Goal: Download file/media

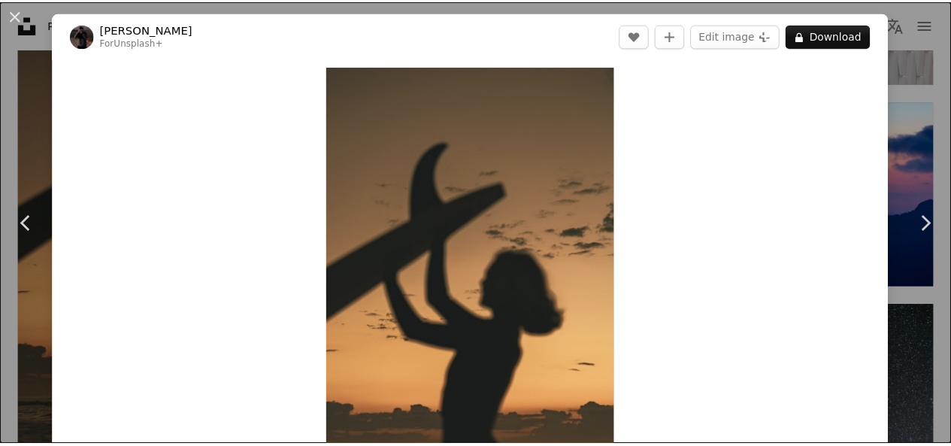
scroll to position [6644, 0]
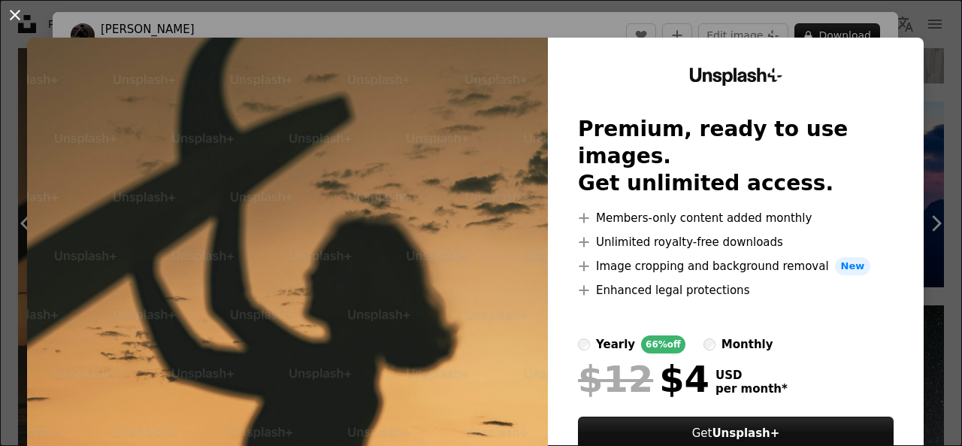
click at [12, 14] on button "An X shape" at bounding box center [15, 15] width 18 height 18
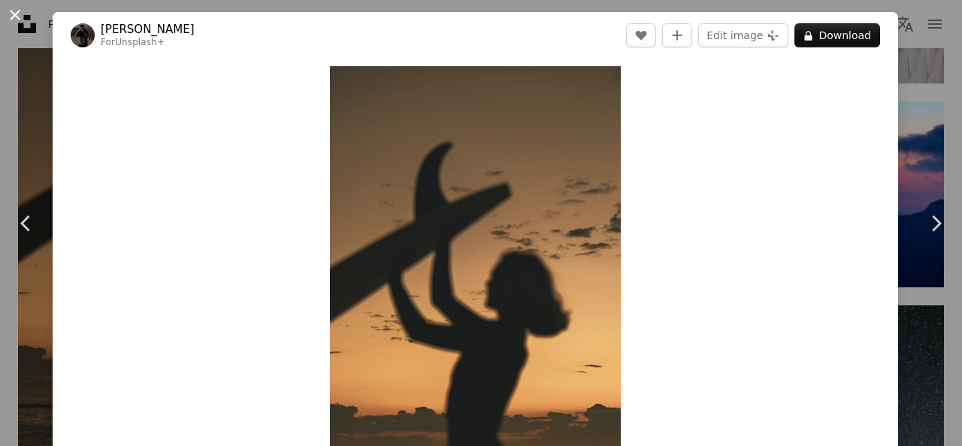
click at [18, 10] on button "An X shape" at bounding box center [15, 15] width 18 height 18
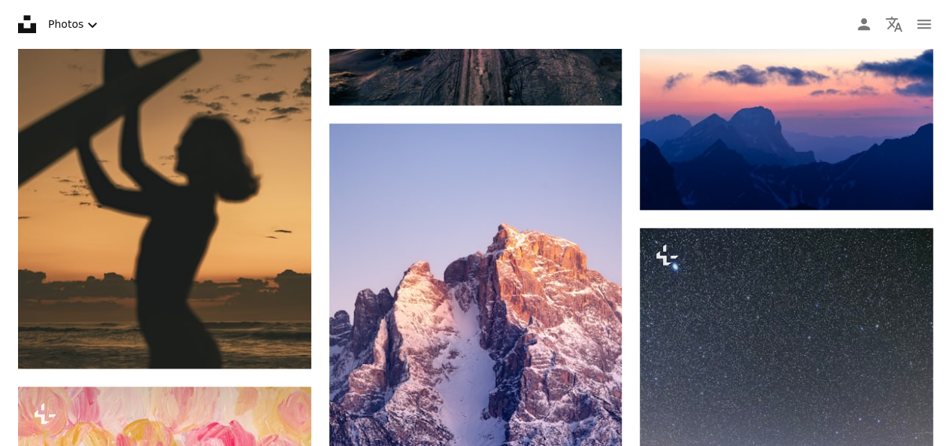
scroll to position [6674, 0]
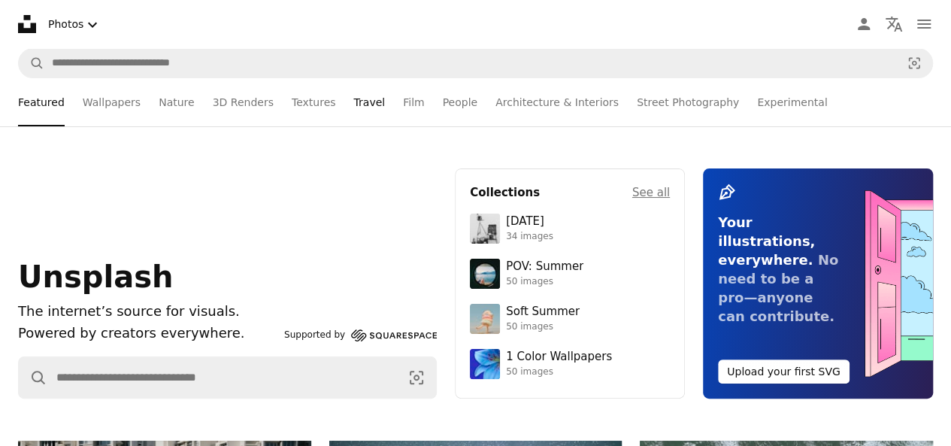
click at [353, 104] on link "Travel" at bounding box center [369, 102] width 32 height 48
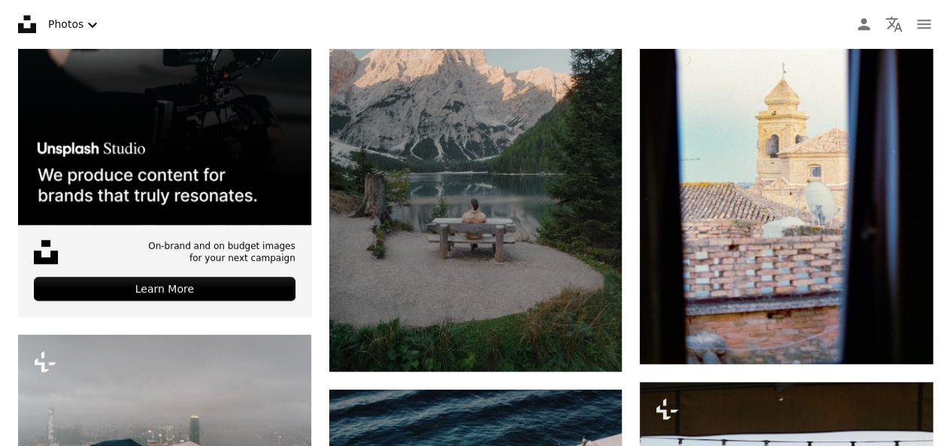
scroll to position [511, 0]
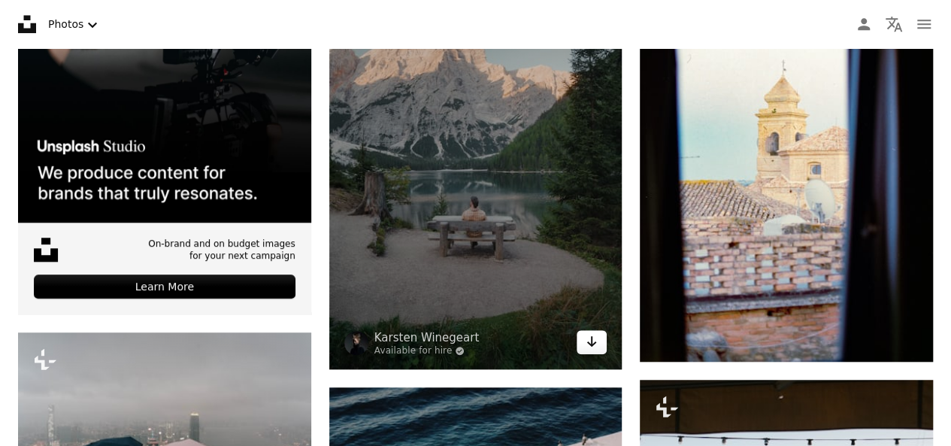
click at [595, 343] on icon "Arrow pointing down" at bounding box center [591, 341] width 12 height 18
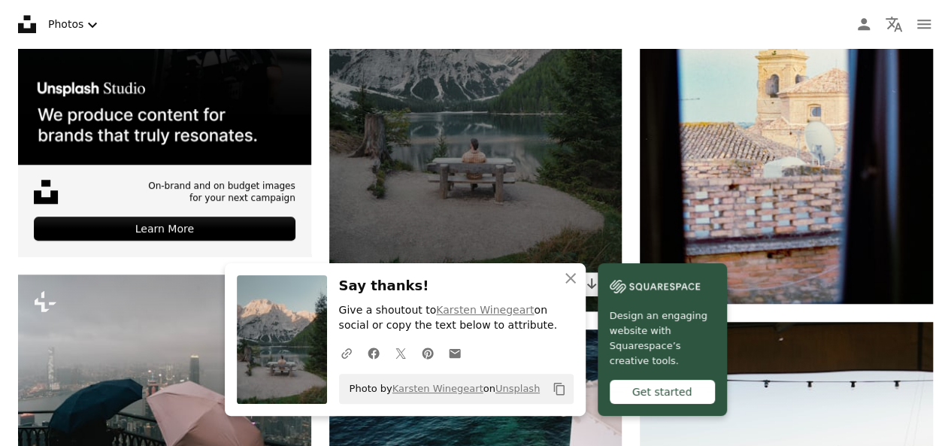
scroll to position [571, 0]
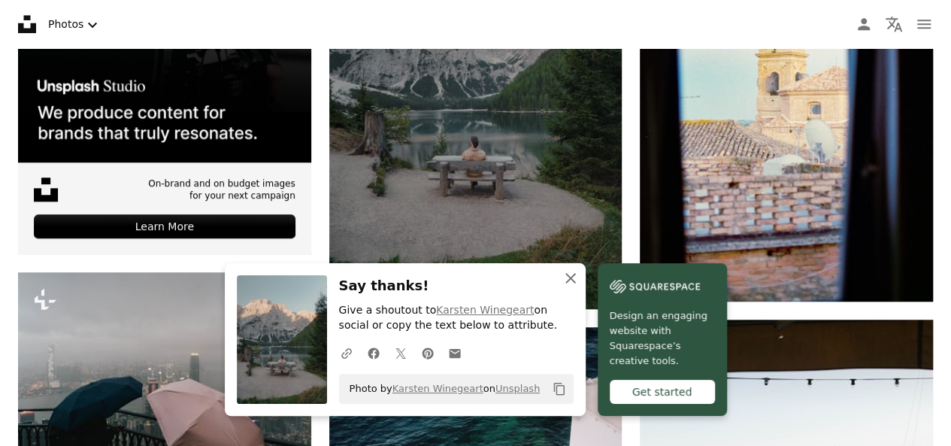
click at [576, 277] on icon "An X shape" at bounding box center [570, 278] width 18 height 18
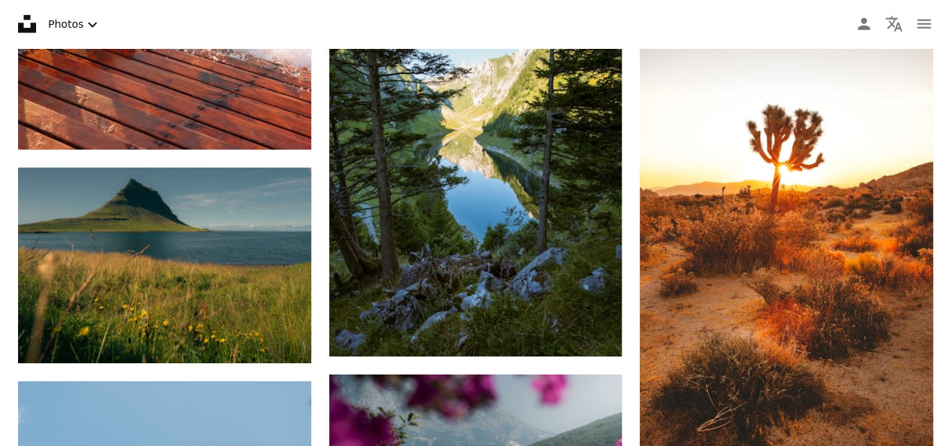
scroll to position [2285, 0]
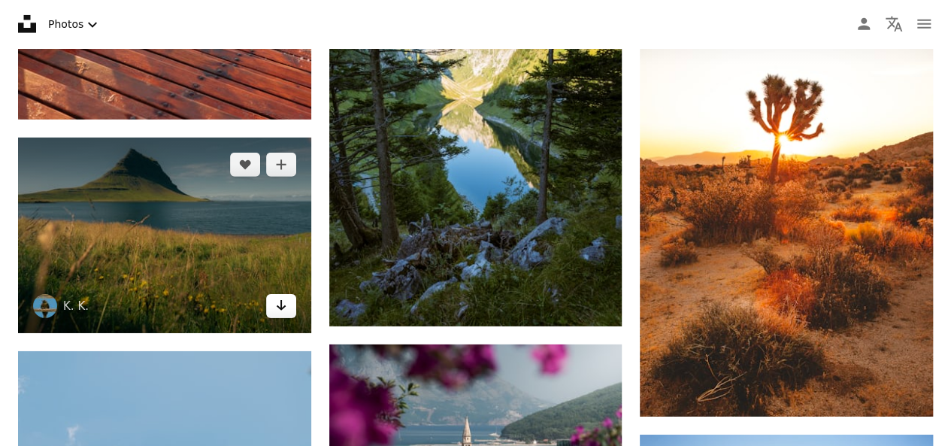
click at [283, 301] on icon "Arrow pointing down" at bounding box center [281, 305] width 12 height 18
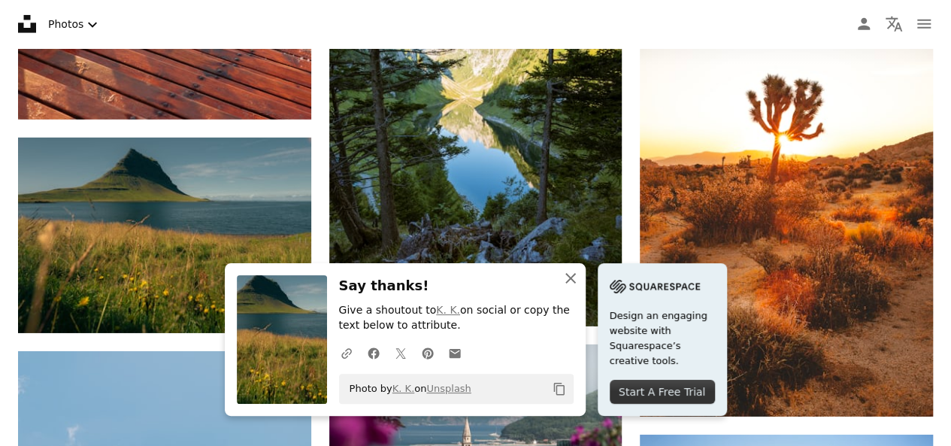
click at [567, 273] on icon "An X shape" at bounding box center [570, 278] width 18 height 18
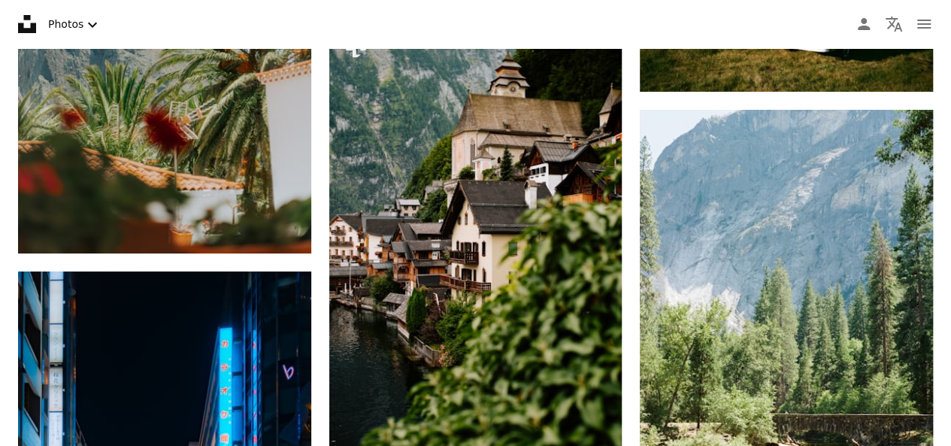
scroll to position [2826, 0]
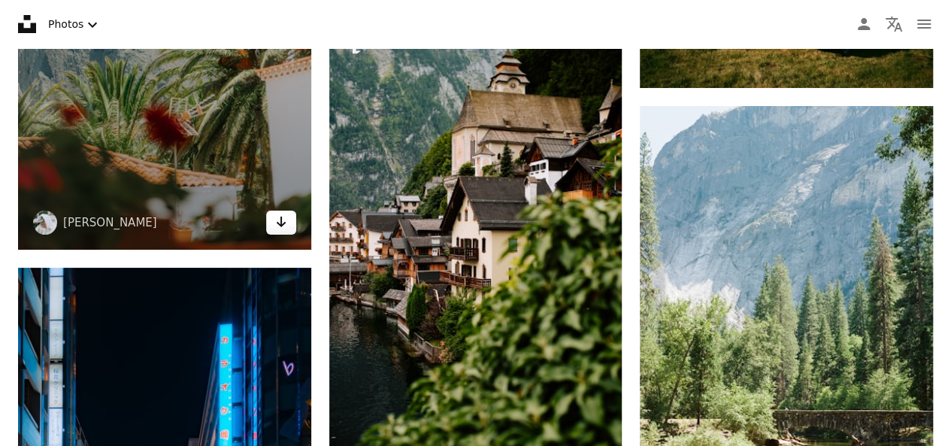
click at [278, 227] on icon "Arrow pointing down" at bounding box center [281, 222] width 12 height 18
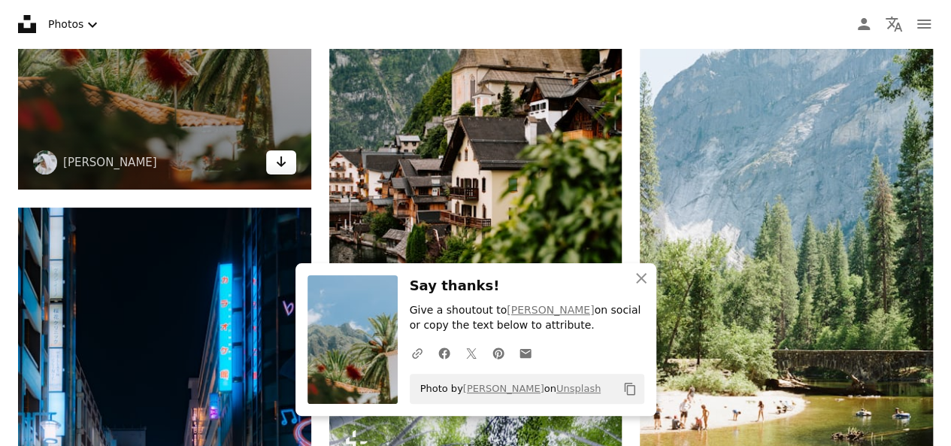
scroll to position [3157, 0]
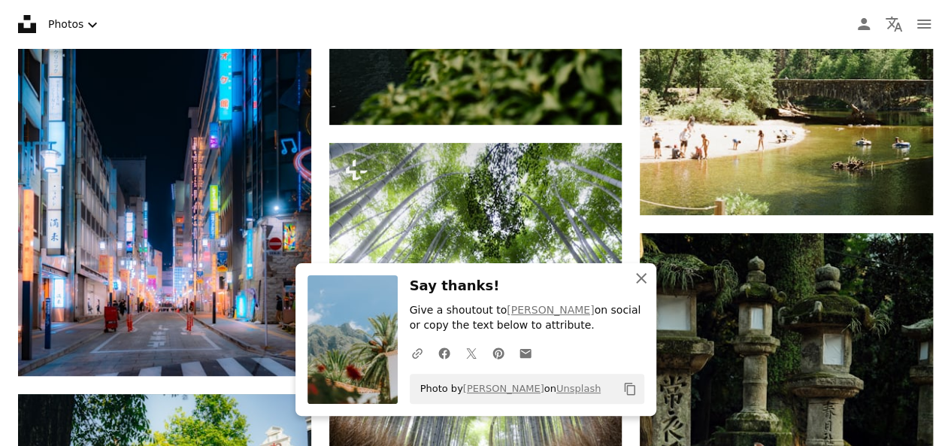
click at [641, 268] on button "An X shape Close" at bounding box center [641, 278] width 30 height 30
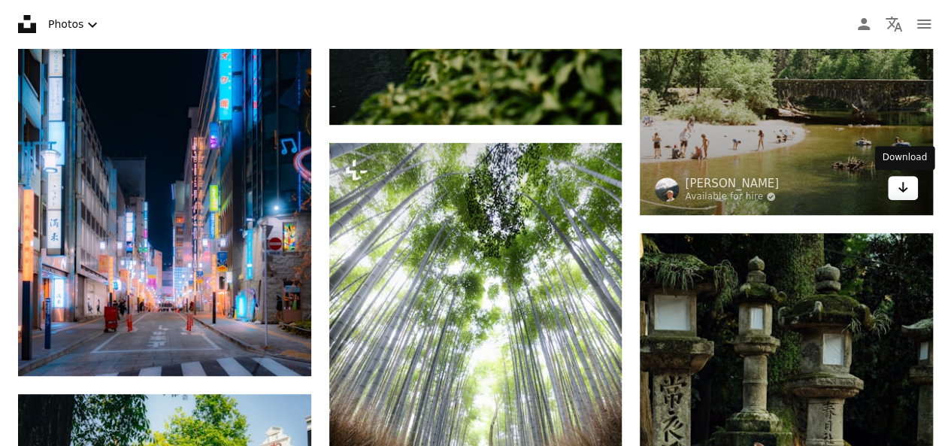
click at [906, 188] on icon "Download" at bounding box center [903, 187] width 10 height 11
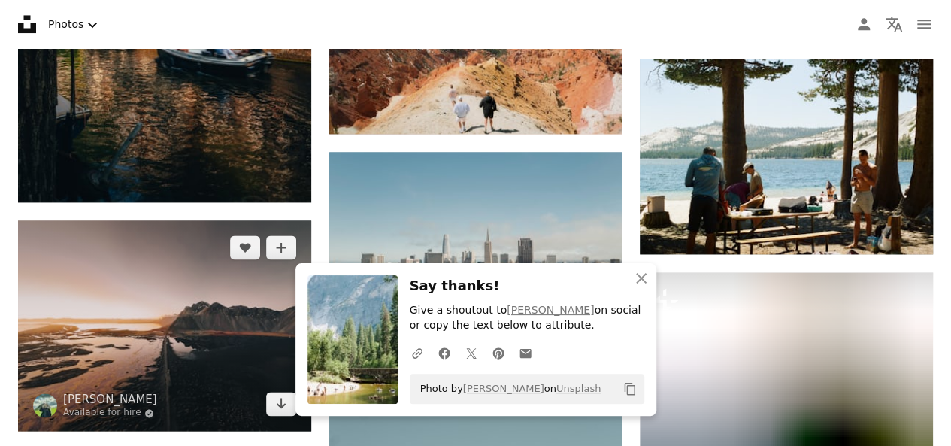
scroll to position [3818, 0]
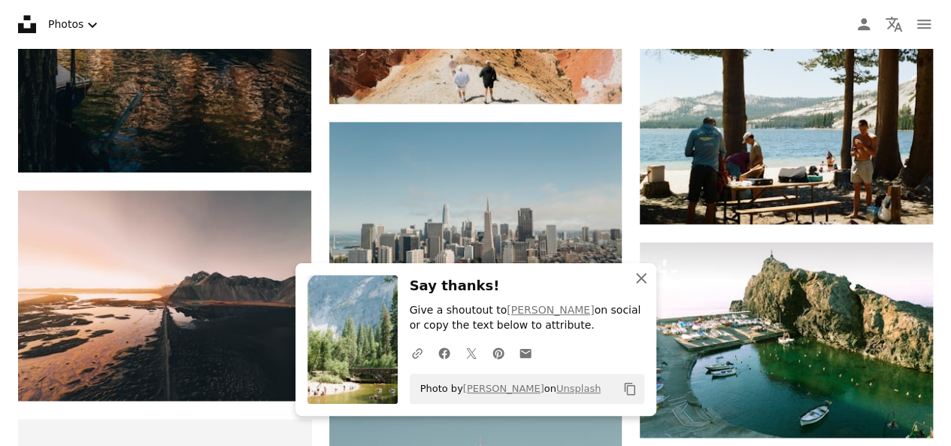
click at [640, 277] on icon "An X shape" at bounding box center [641, 278] width 18 height 18
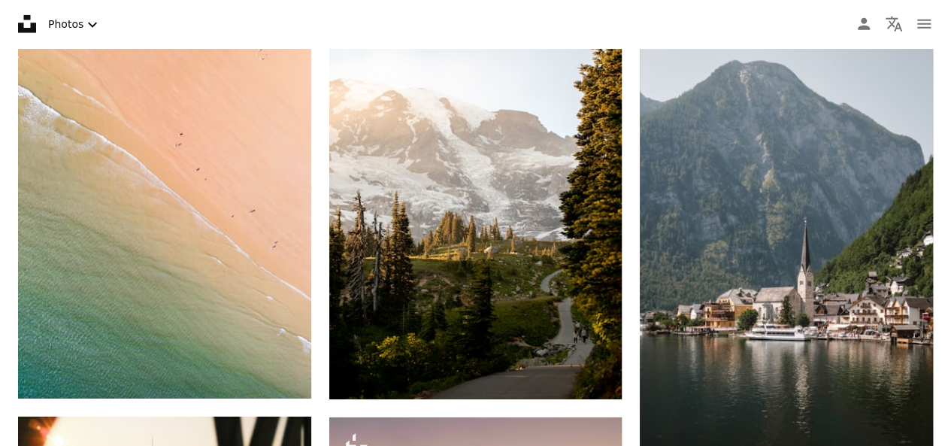
scroll to position [5111, 0]
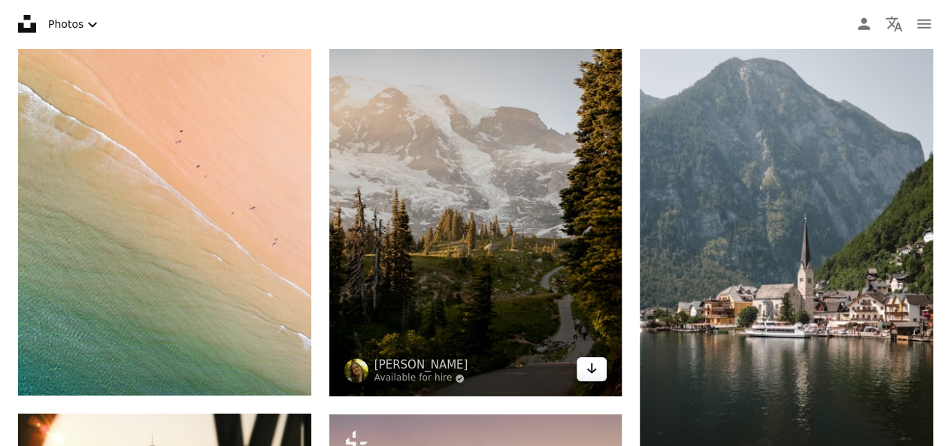
click at [594, 363] on icon "Arrow pointing down" at bounding box center [591, 368] width 12 height 18
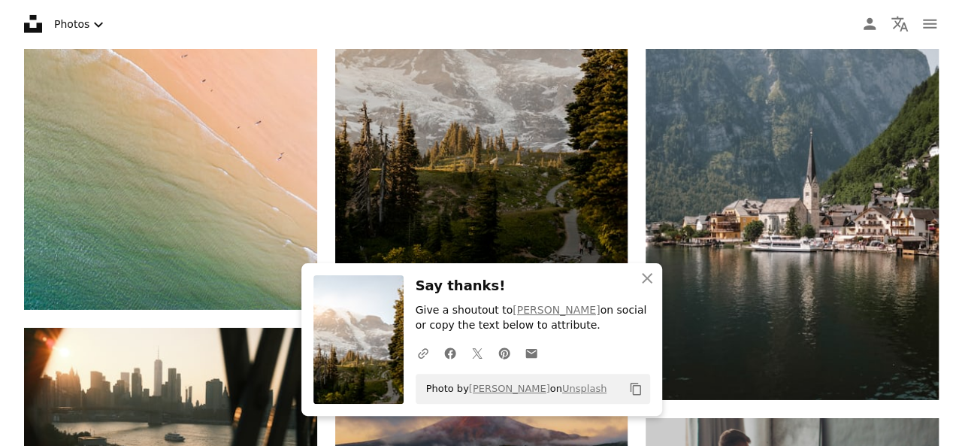
scroll to position [5201, 0]
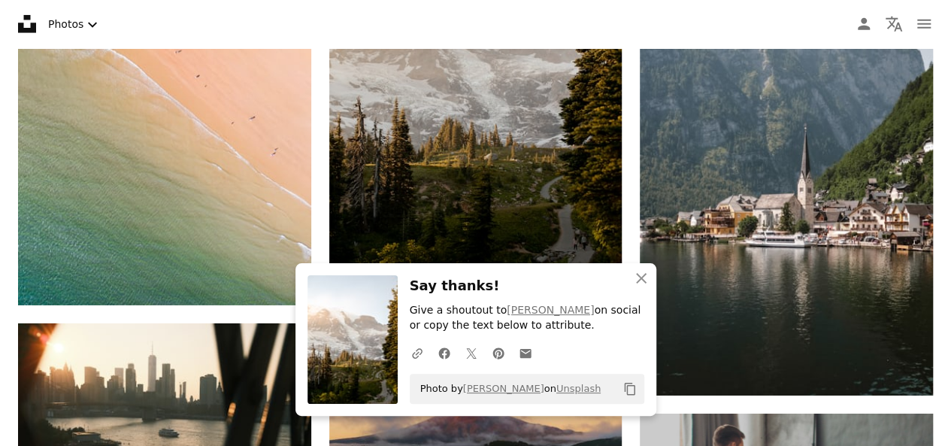
click at [488, 161] on img at bounding box center [475, 87] width 293 height 440
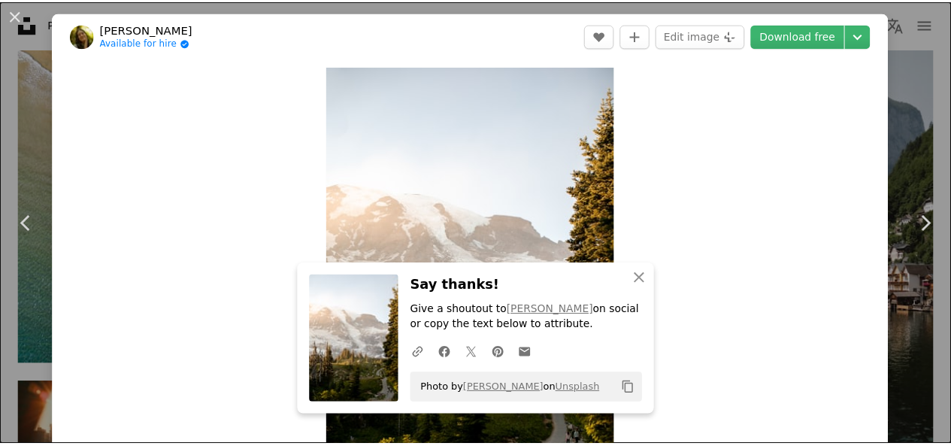
scroll to position [120, 0]
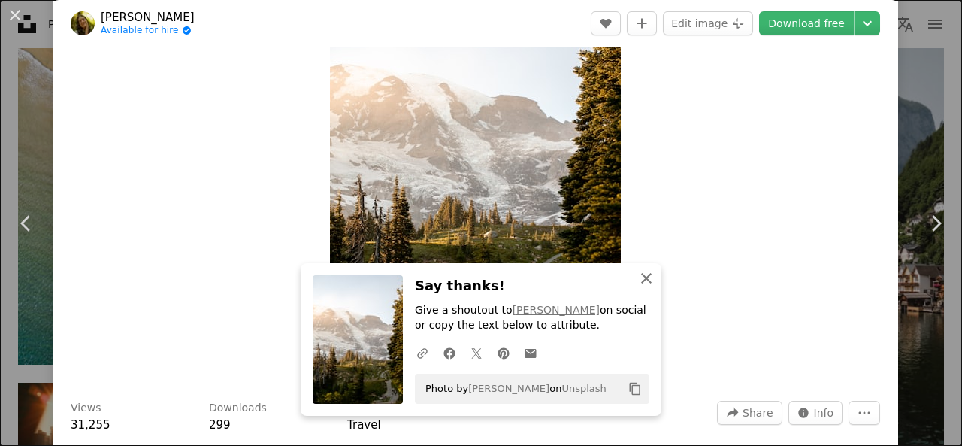
click at [641, 274] on icon "button" at bounding box center [646, 278] width 11 height 11
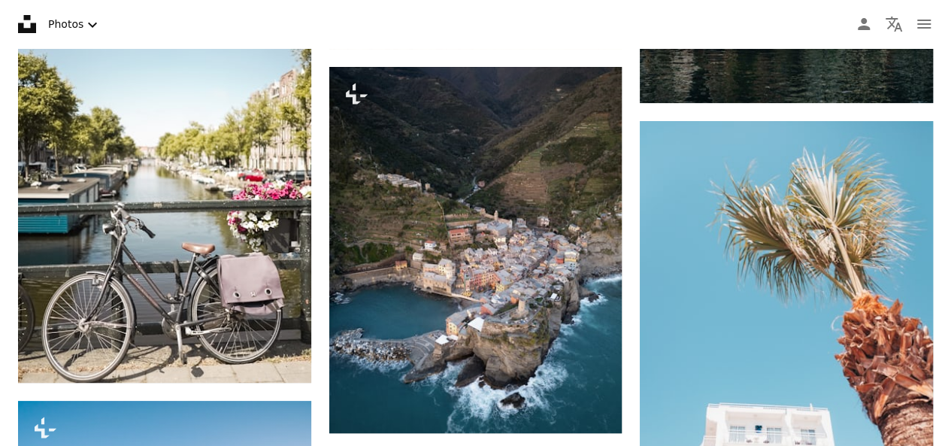
scroll to position [8809, 0]
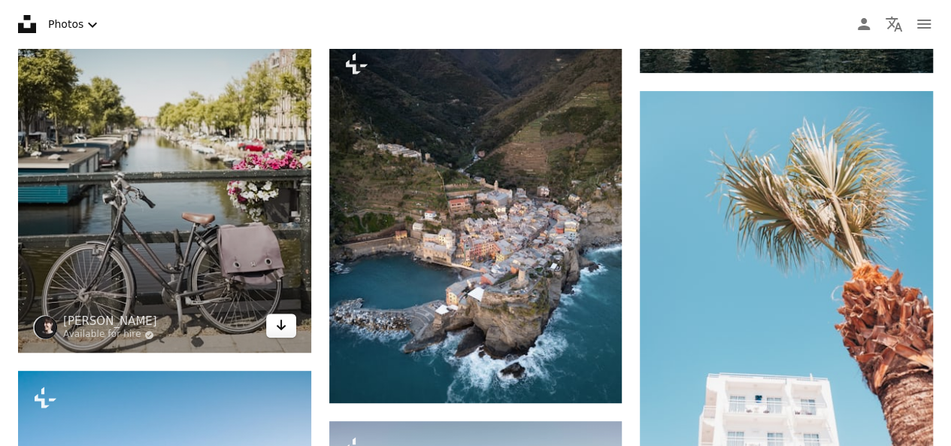
click at [277, 326] on icon "Arrow pointing down" at bounding box center [281, 325] width 12 height 18
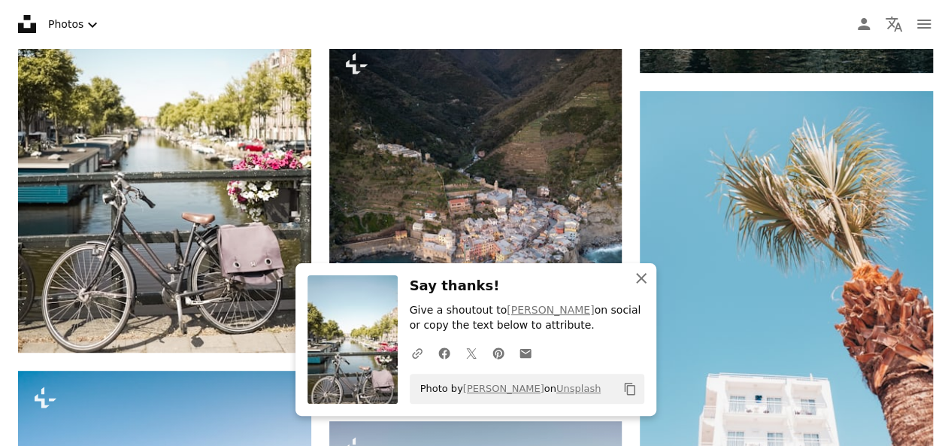
click at [648, 282] on icon "An X shape" at bounding box center [641, 278] width 18 height 18
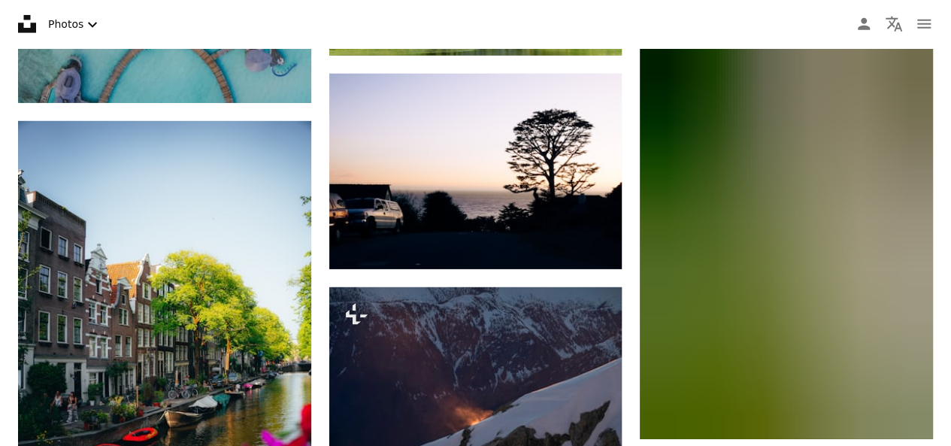
scroll to position [10763, 0]
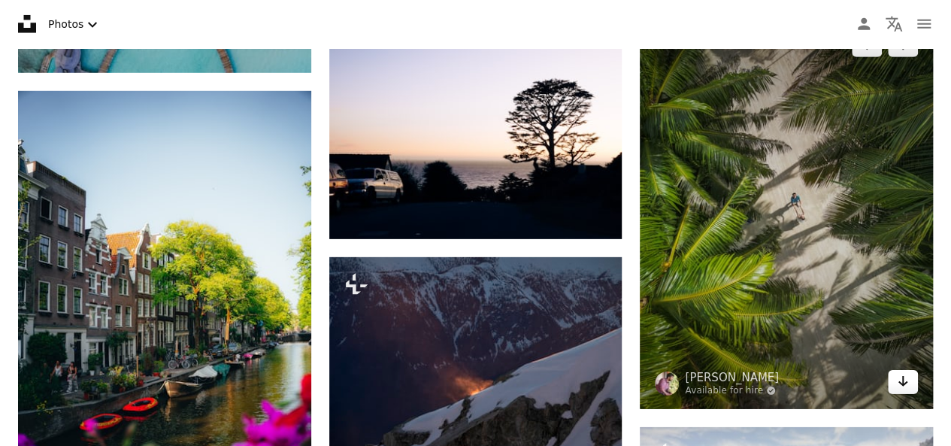
click at [903, 377] on icon "Download" at bounding box center [903, 381] width 10 height 11
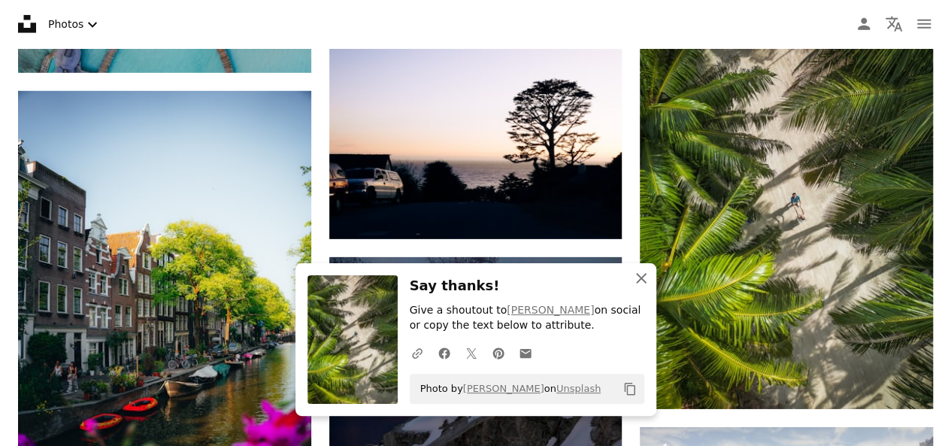
click at [643, 279] on icon "An X shape" at bounding box center [641, 278] width 18 height 18
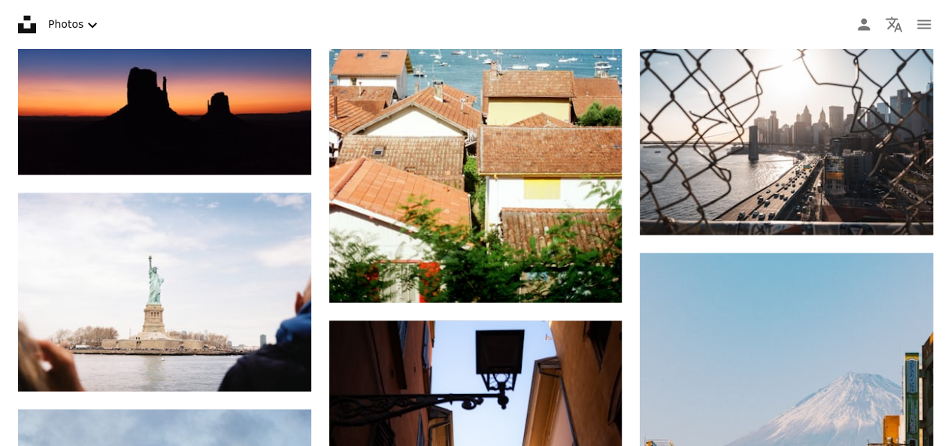
scroll to position [12657, 0]
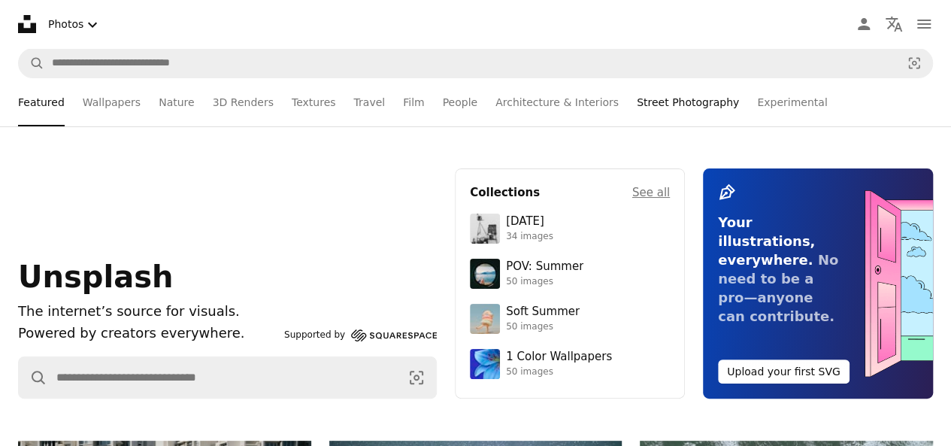
click at [637, 104] on link "Street Photography" at bounding box center [688, 102] width 102 height 48
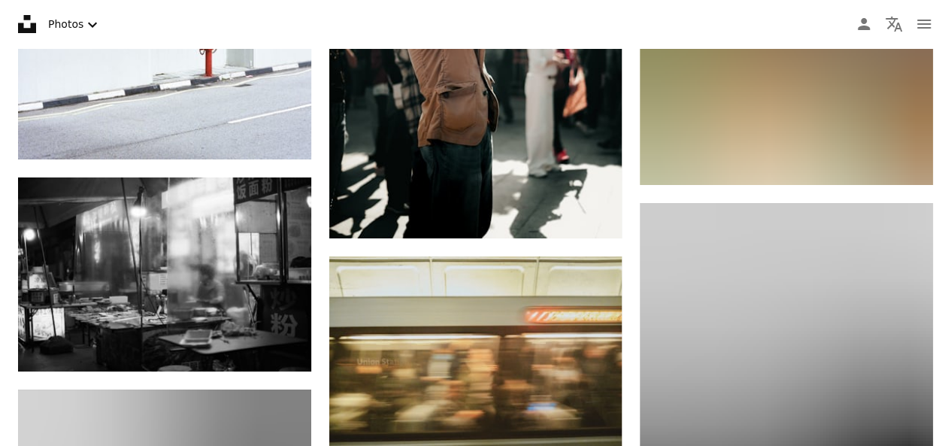
scroll to position [8328, 0]
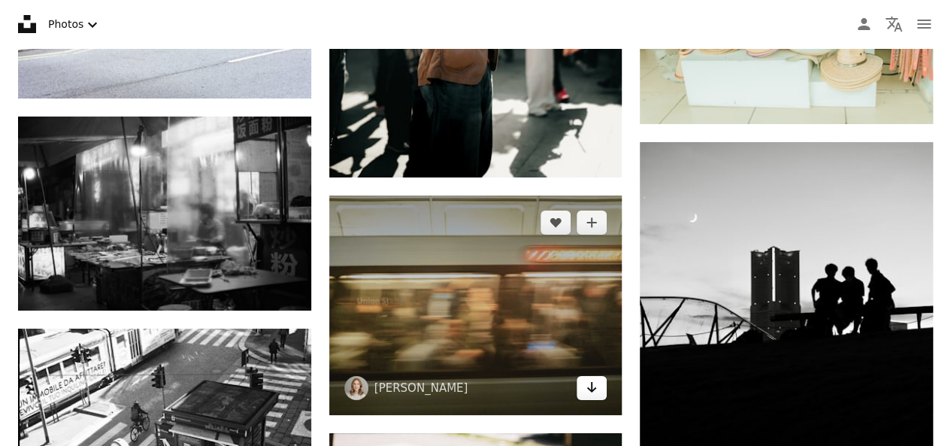
click at [597, 380] on icon "Arrow pointing down" at bounding box center [591, 387] width 12 height 18
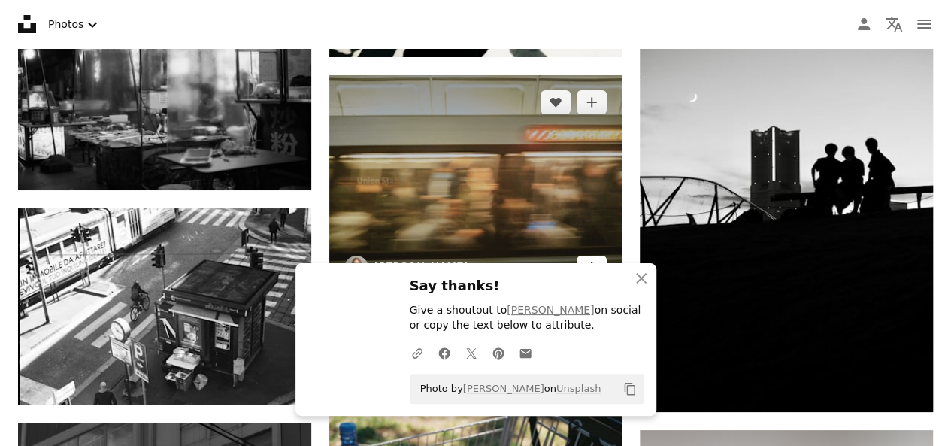
scroll to position [8478, 0]
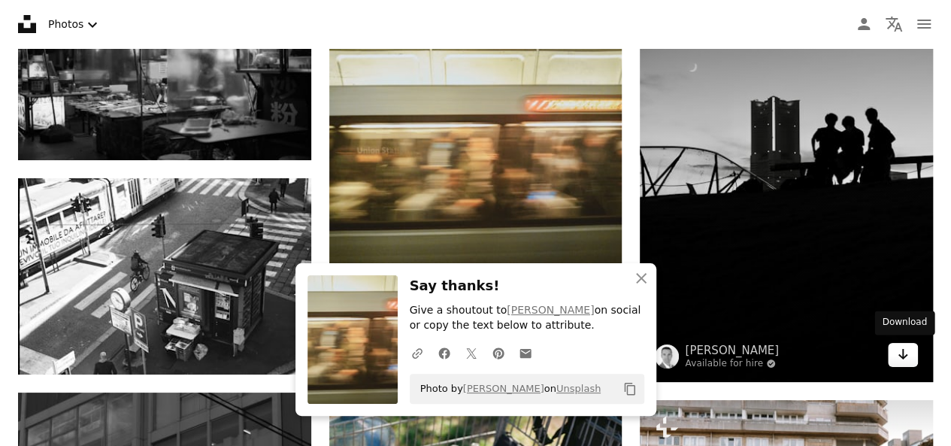
click at [908, 349] on icon "Arrow pointing down" at bounding box center [903, 354] width 12 height 18
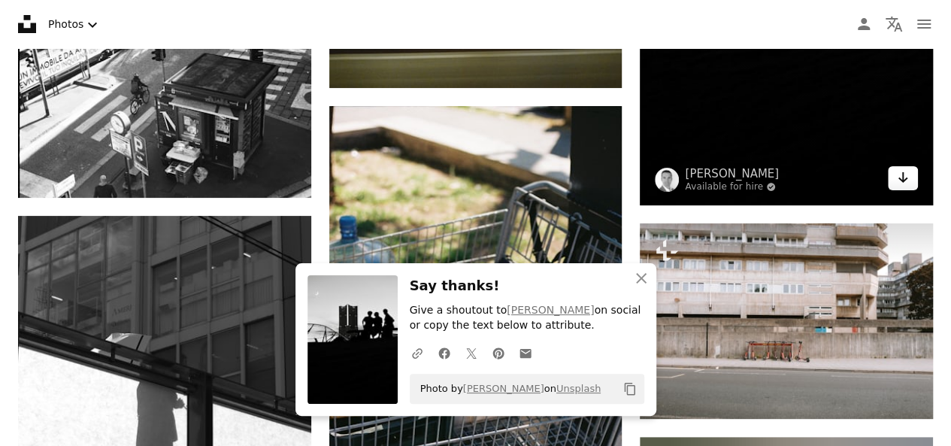
scroll to position [8658, 0]
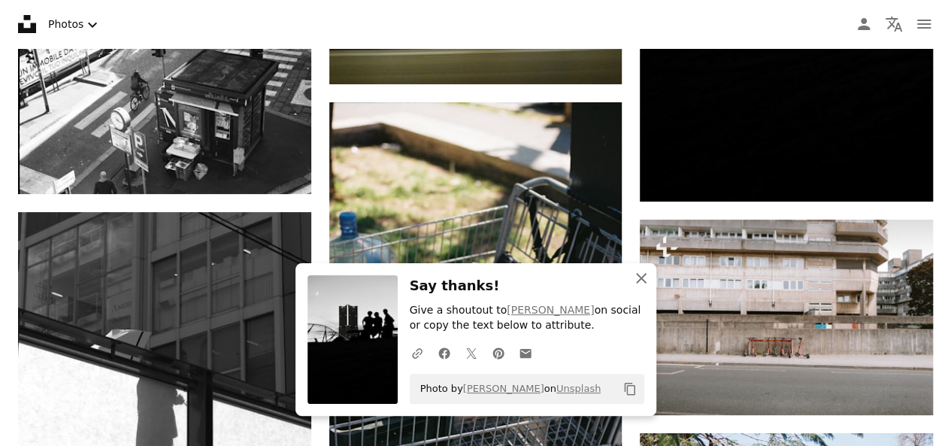
click at [639, 281] on icon "button" at bounding box center [641, 278] width 11 height 11
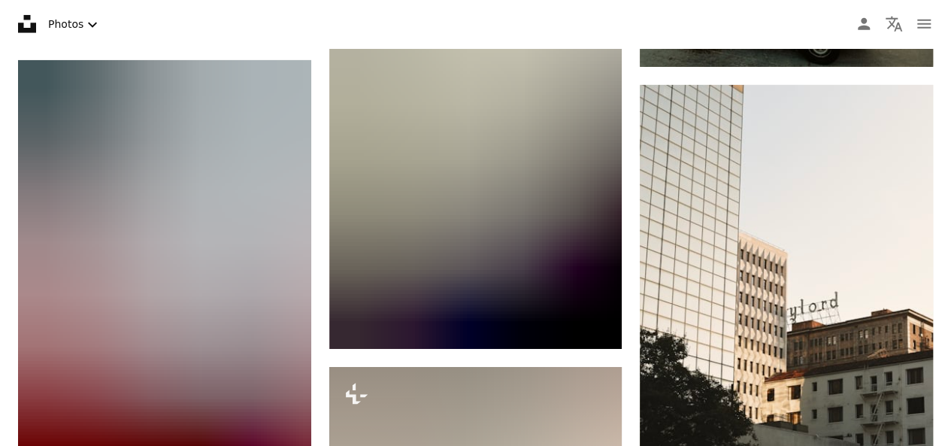
scroll to position [13860, 0]
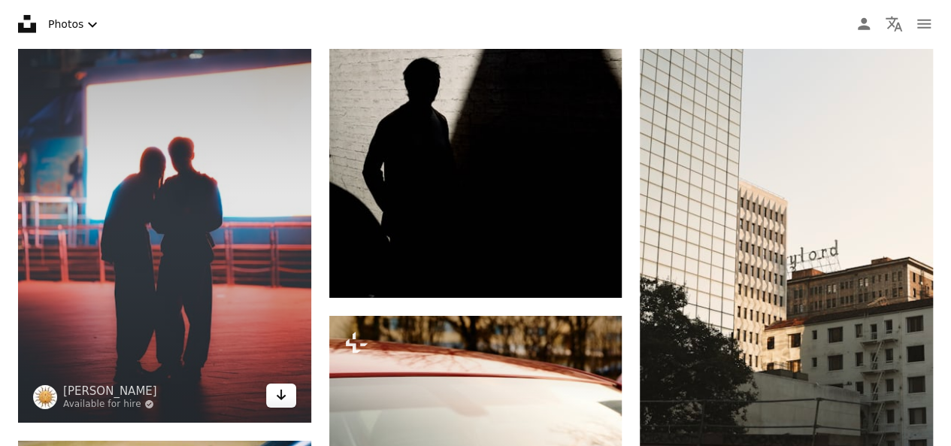
click at [284, 395] on icon "Arrow pointing down" at bounding box center [281, 395] width 12 height 18
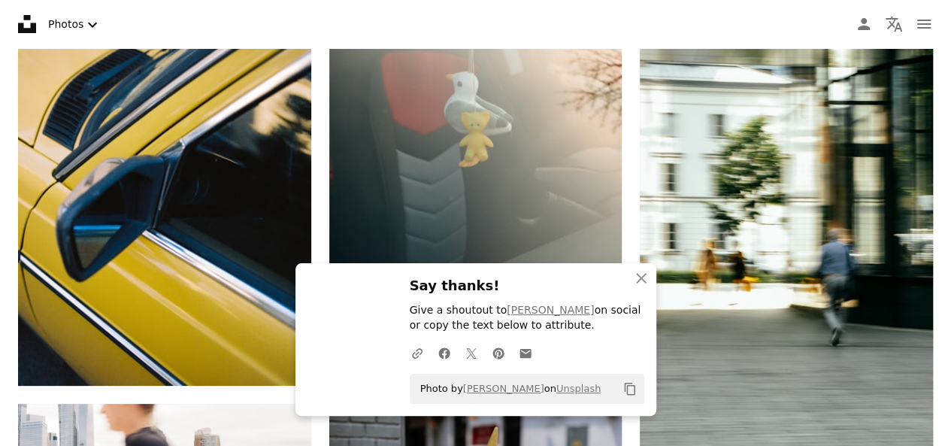
scroll to position [14311, 0]
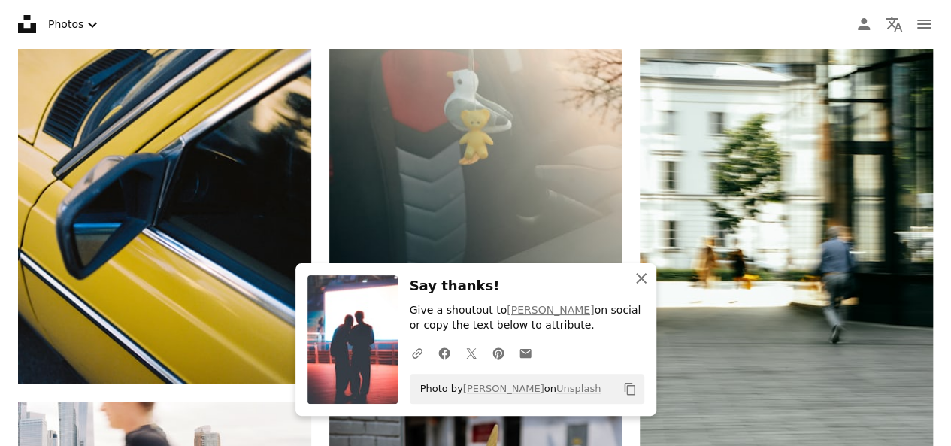
click at [638, 279] on icon "An X shape" at bounding box center [641, 278] width 18 height 18
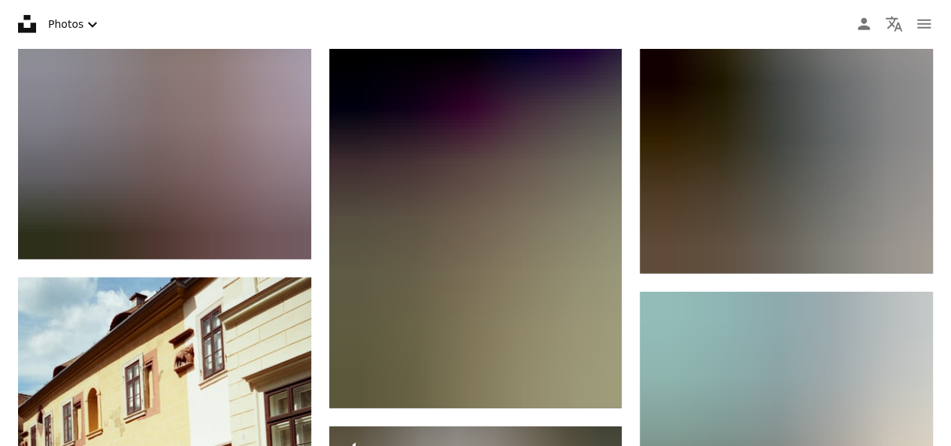
scroll to position [21827, 0]
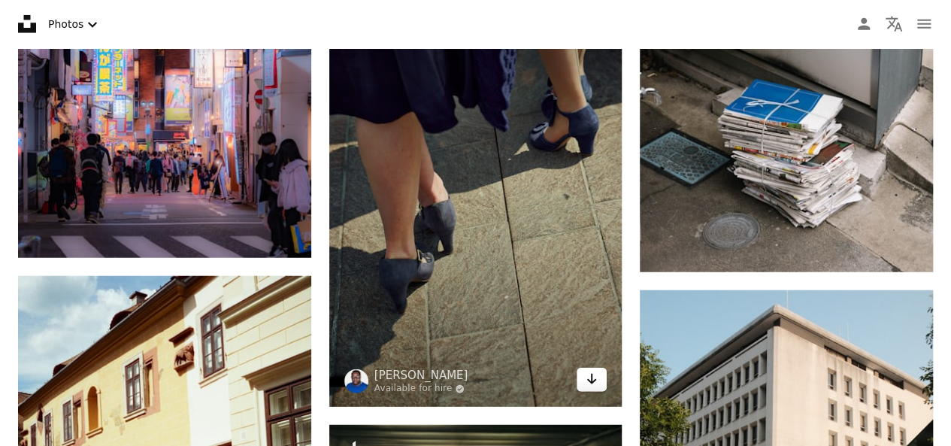
click at [591, 375] on icon "Download" at bounding box center [592, 379] width 10 height 11
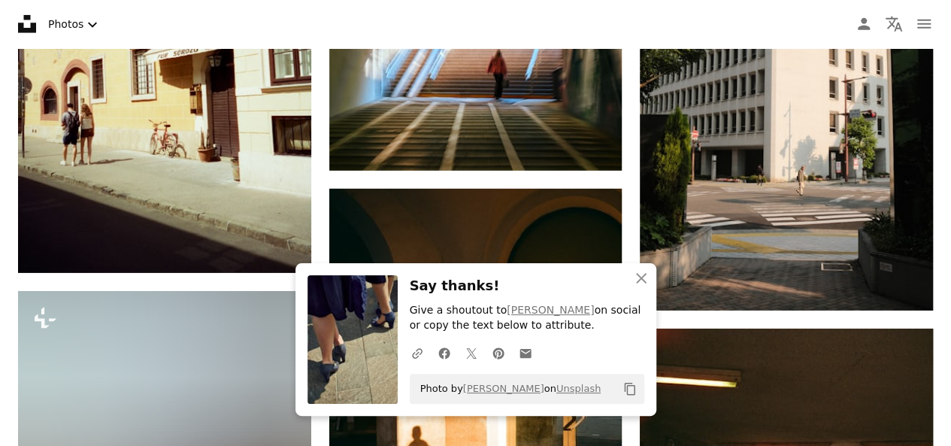
scroll to position [22247, 0]
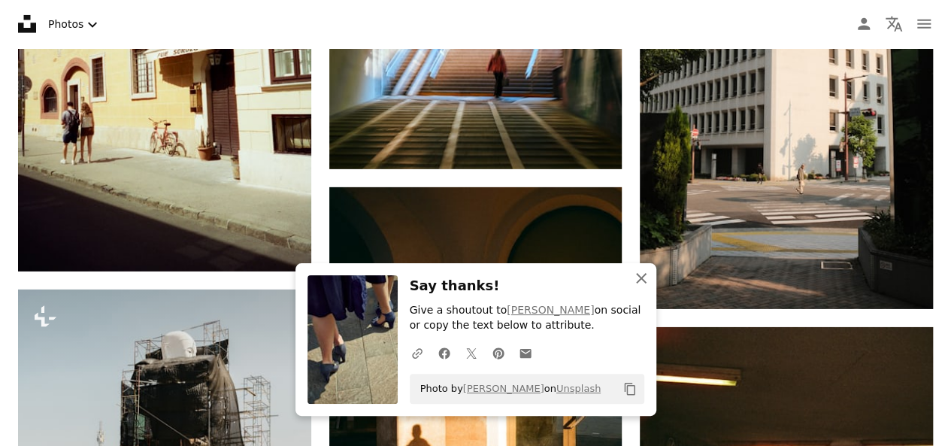
click at [643, 271] on icon "An X shape" at bounding box center [641, 278] width 18 height 18
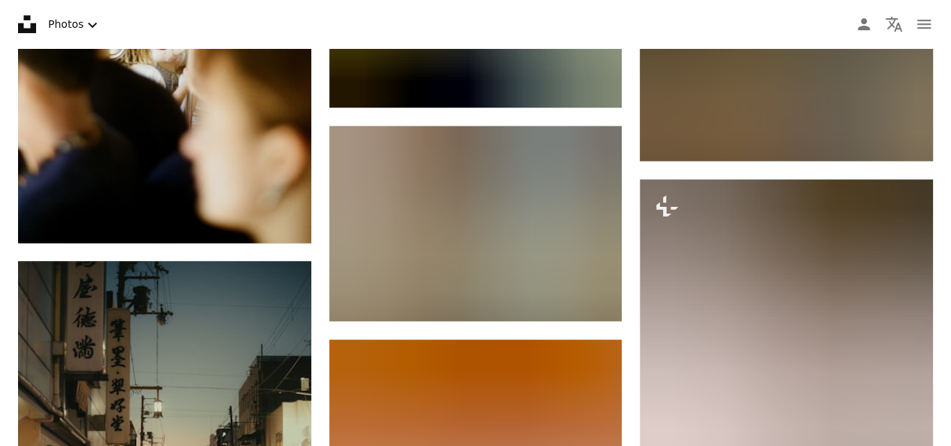
scroll to position [29523, 0]
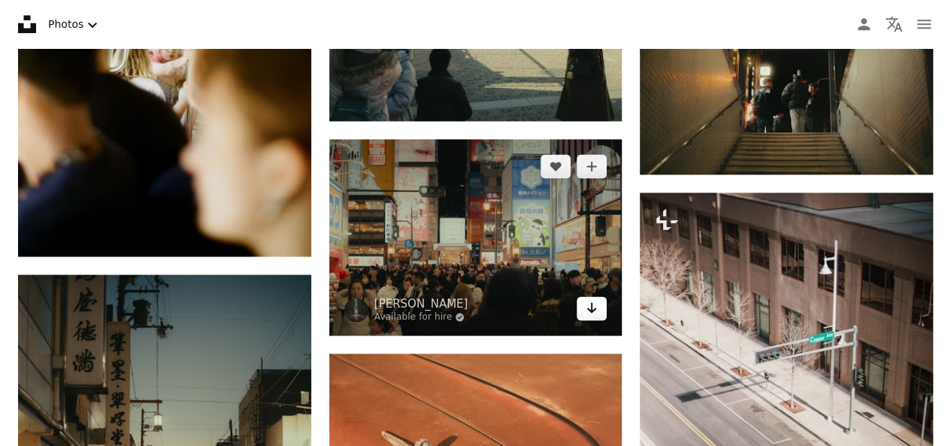
click at [593, 298] on icon "Arrow pointing down" at bounding box center [591, 307] width 12 height 18
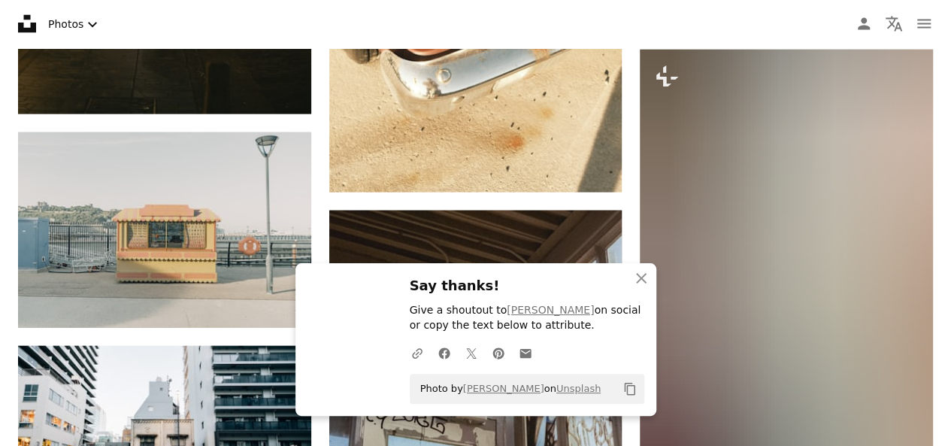
scroll to position [30124, 0]
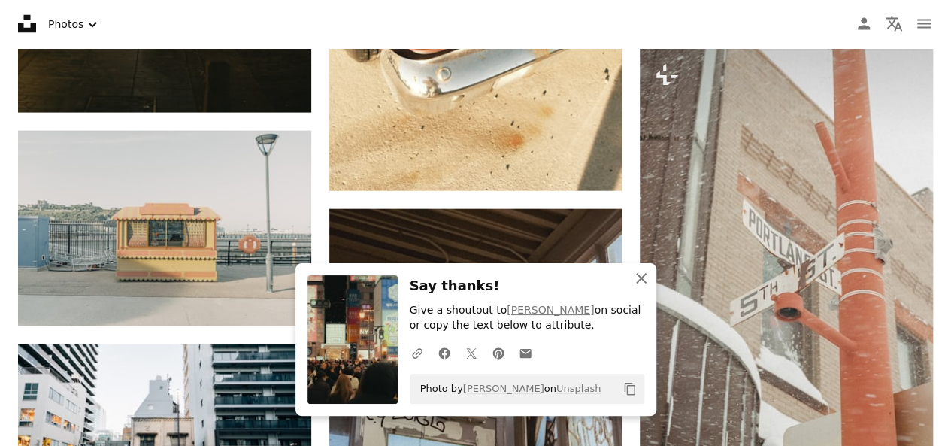
click at [640, 276] on icon "An X shape" at bounding box center [641, 278] width 18 height 18
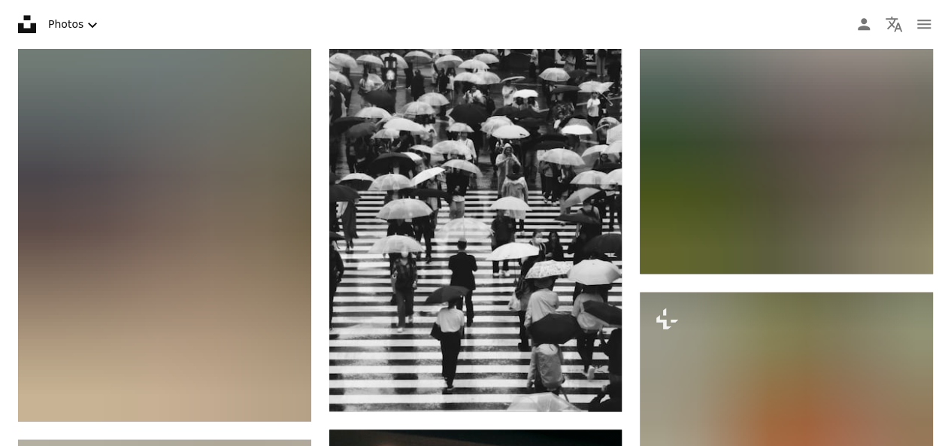
scroll to position [35235, 0]
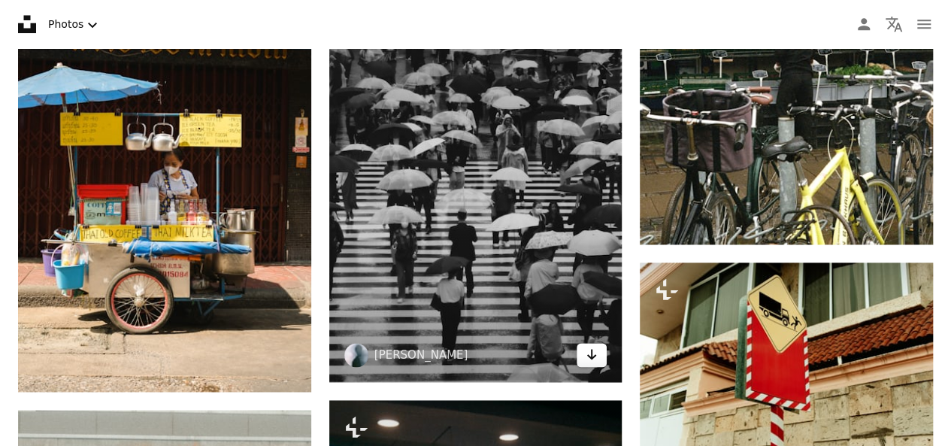
click at [585, 351] on icon "Arrow pointing down" at bounding box center [591, 354] width 12 height 18
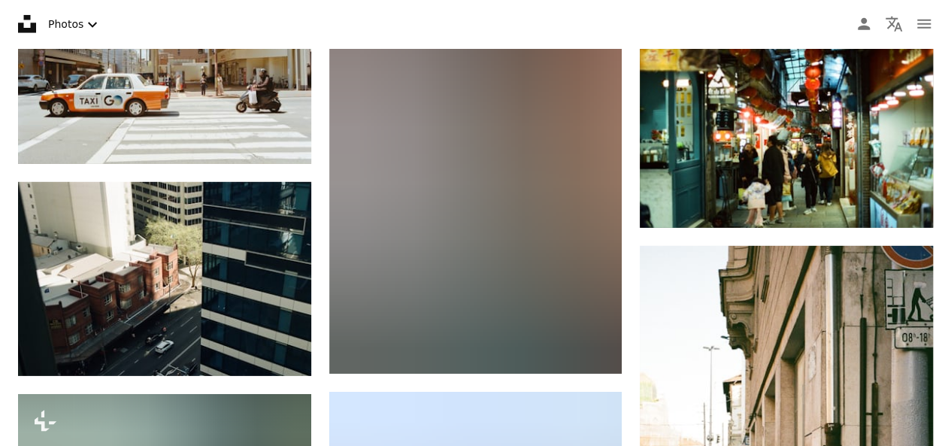
scroll to position [36317, 0]
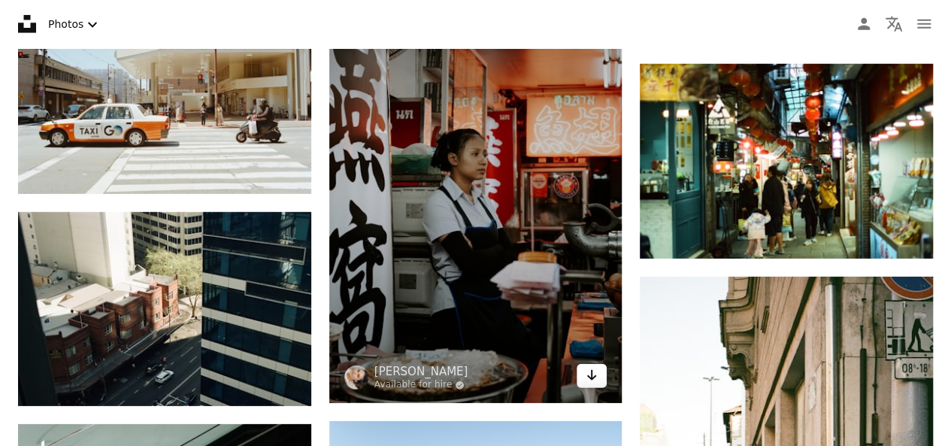
click at [591, 370] on icon "Download" at bounding box center [592, 375] width 10 height 11
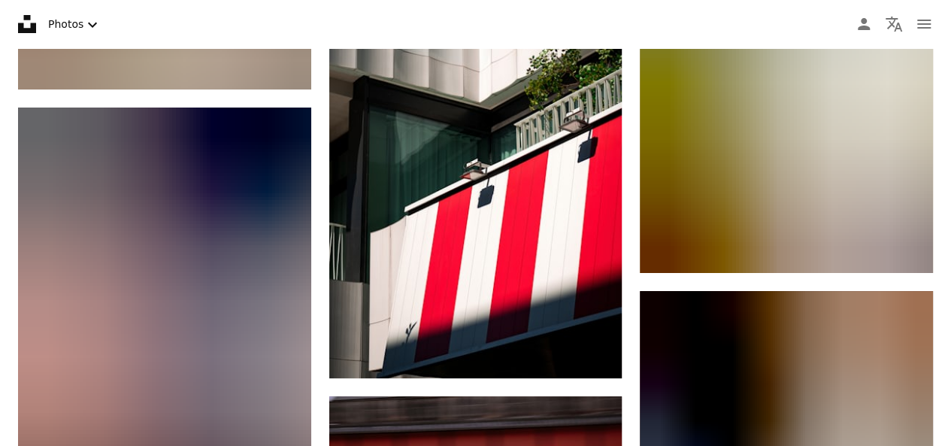
scroll to position [39895, 0]
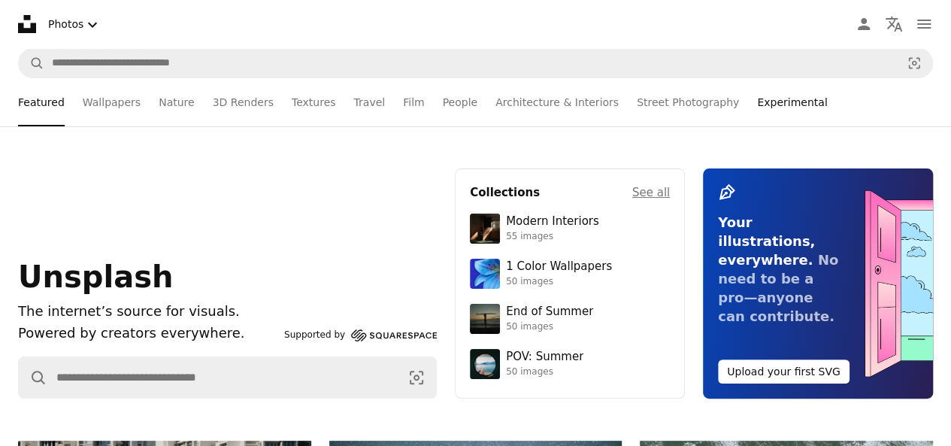
click at [757, 103] on link "Experimental" at bounding box center [792, 102] width 70 height 48
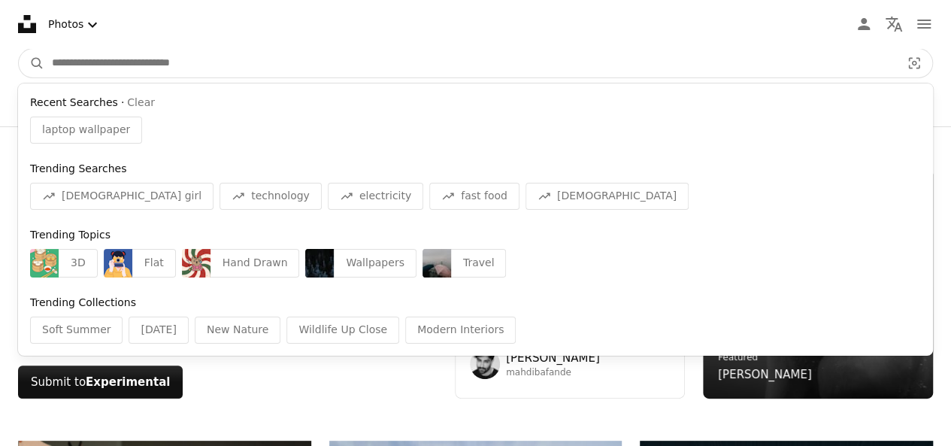
click at [105, 68] on input "Find visuals sitewide" at bounding box center [470, 63] width 852 height 29
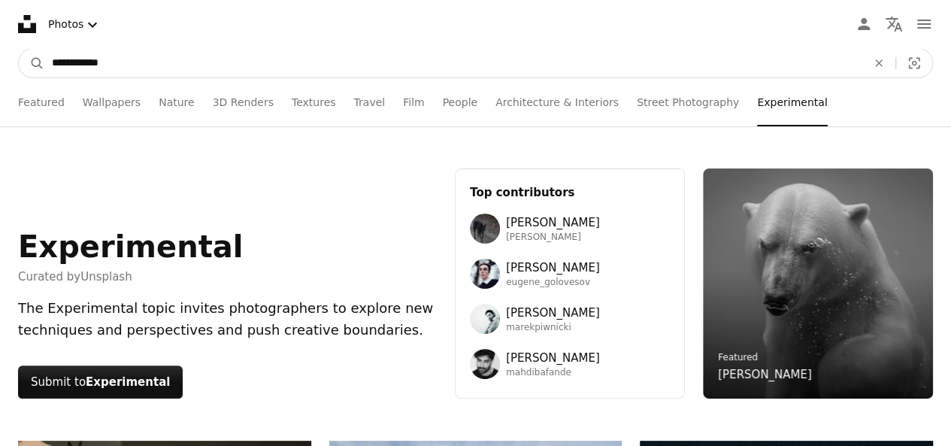
type input "**********"
click at [19, 49] on button "A magnifying glass" at bounding box center [32, 63] width 26 height 29
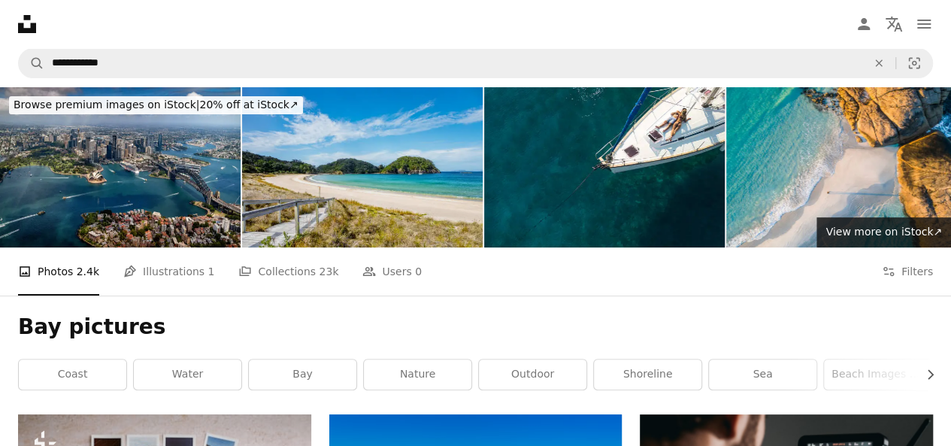
click at [331, 155] on img at bounding box center [362, 167] width 241 height 160
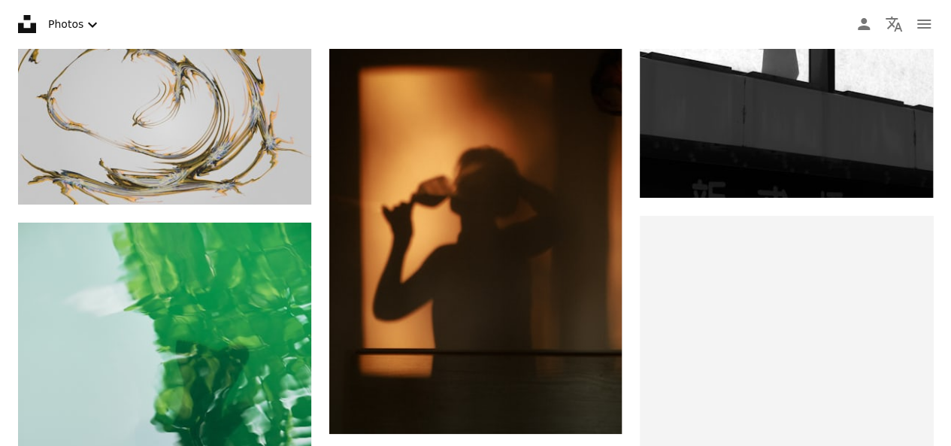
scroll to position [5562, 0]
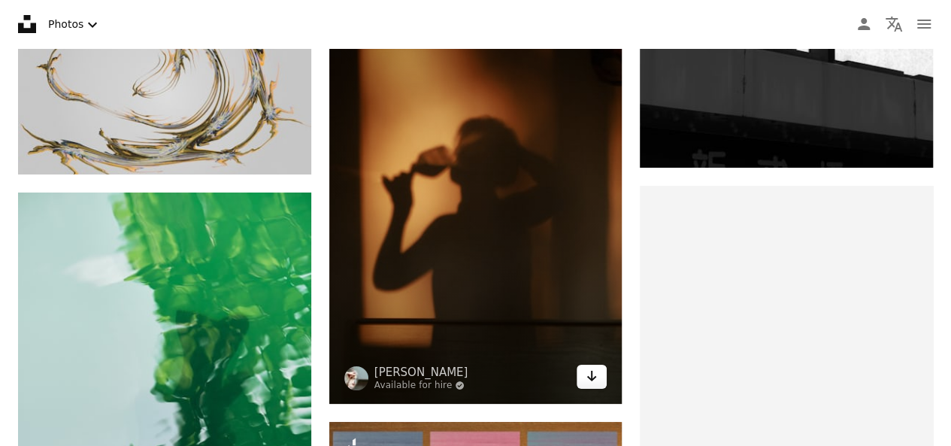
click at [586, 369] on icon "Arrow pointing down" at bounding box center [591, 376] width 12 height 18
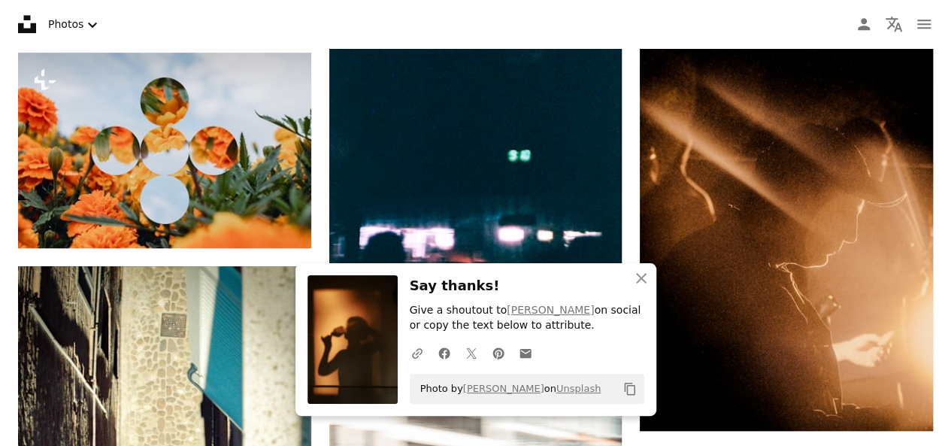
scroll to position [6163, 0]
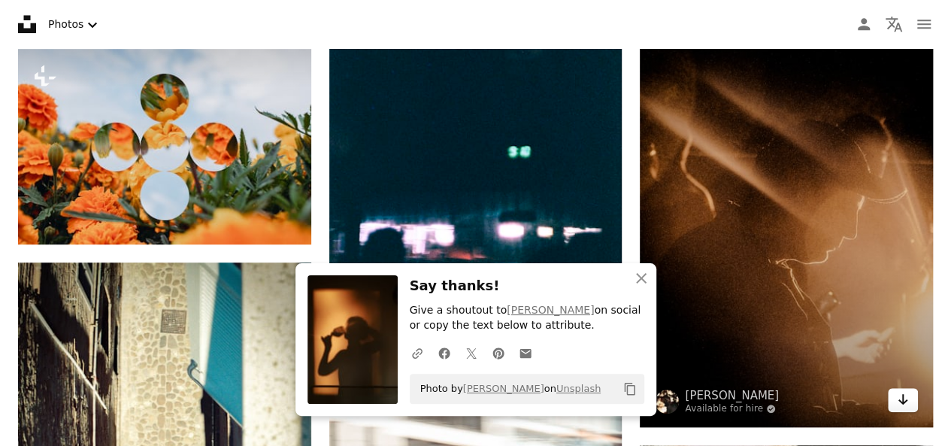
click at [905, 401] on icon "Download" at bounding box center [903, 399] width 10 height 11
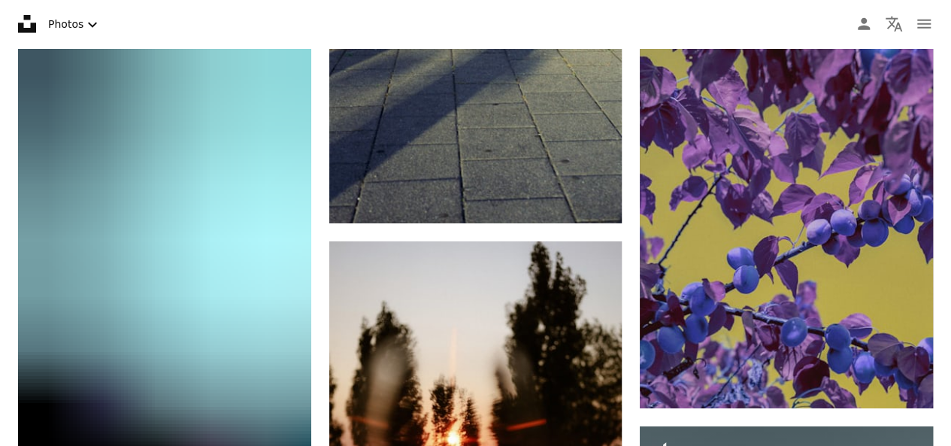
scroll to position [8087, 0]
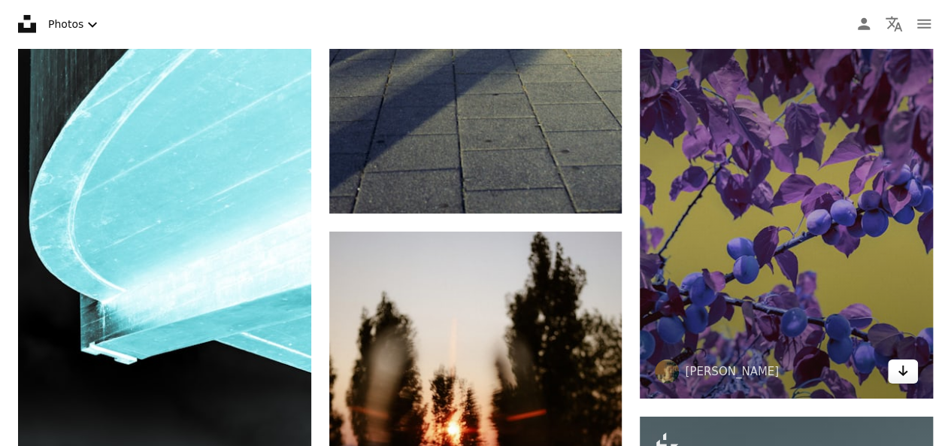
click at [905, 374] on icon "Arrow pointing down" at bounding box center [903, 371] width 12 height 18
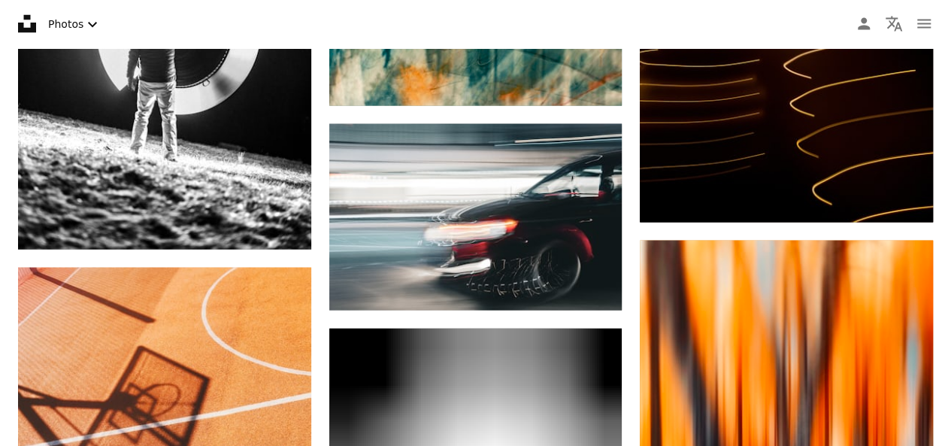
scroll to position [21406, 0]
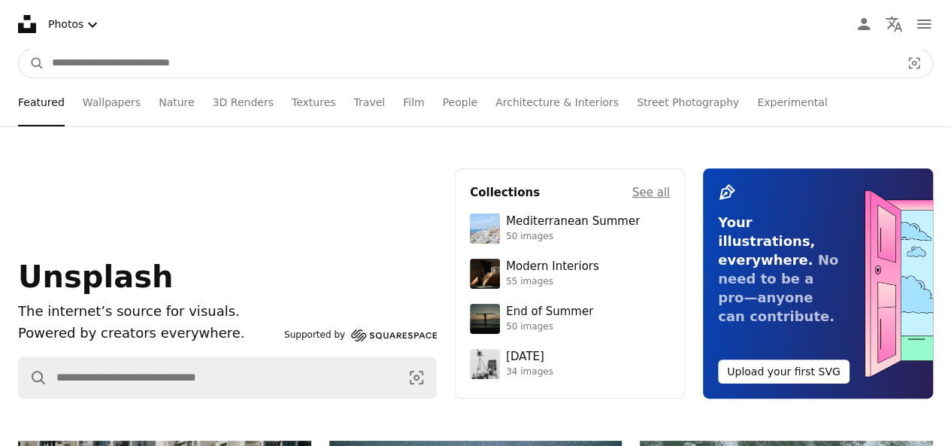
click at [78, 69] on input "Find visuals sitewide" at bounding box center [470, 63] width 852 height 29
type input "**********"
click at [19, 49] on button "A magnifying glass" at bounding box center [32, 63] width 26 height 29
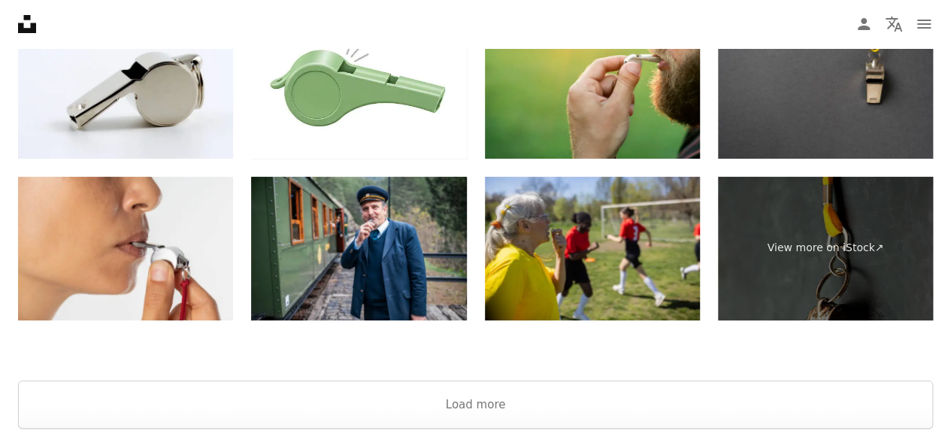
scroll to position [2739, 0]
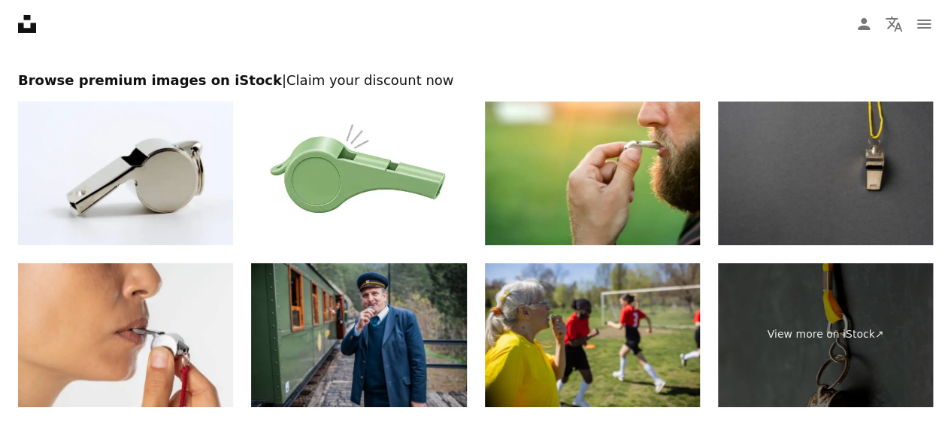
click at [359, 325] on img at bounding box center [358, 335] width 215 height 144
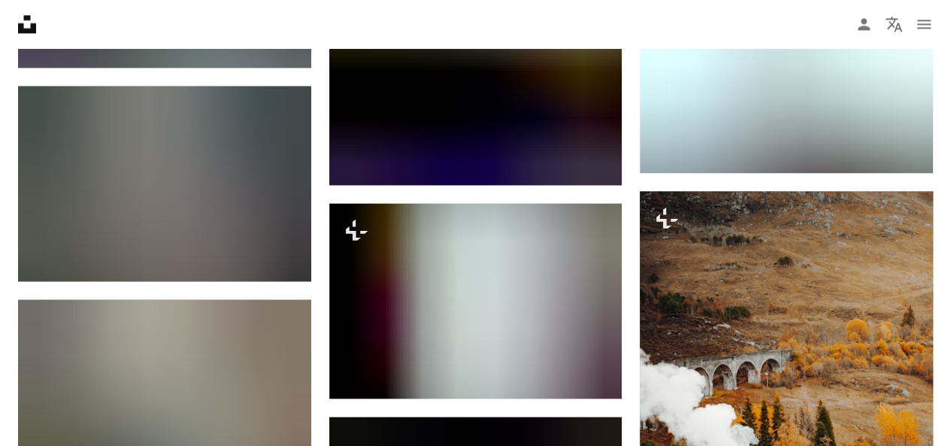
scroll to position [1206, 0]
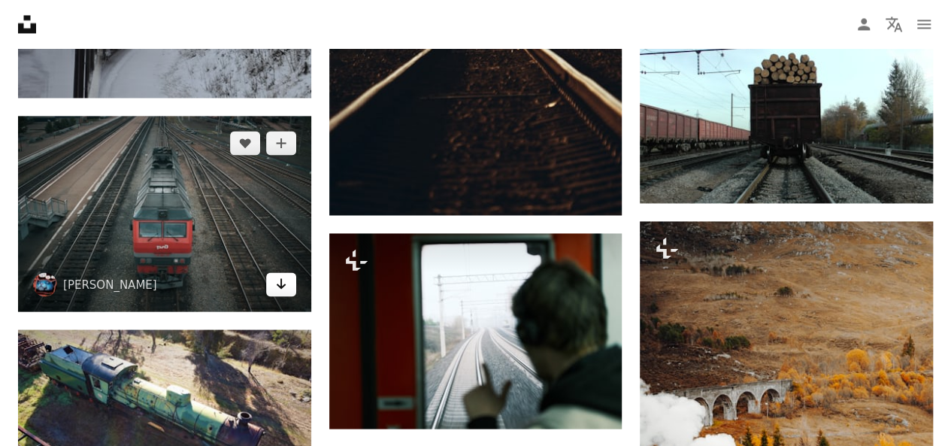
click at [287, 286] on link "Arrow pointing down" at bounding box center [281, 284] width 30 height 24
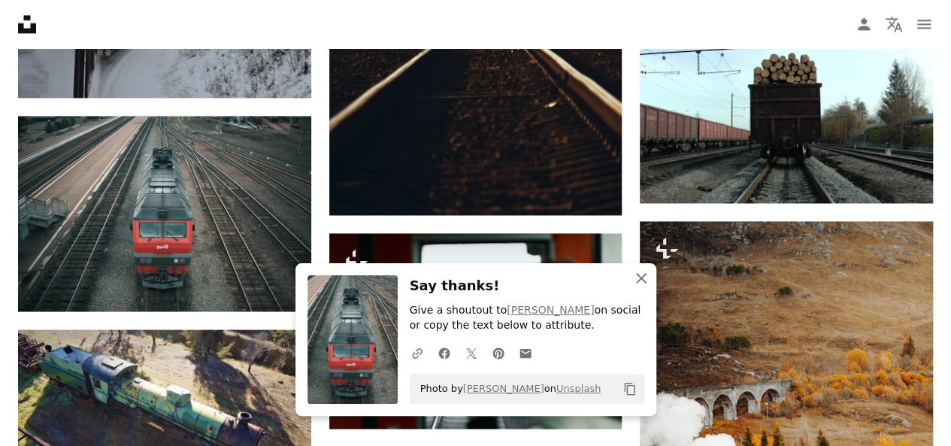
click at [643, 275] on icon "button" at bounding box center [641, 278] width 11 height 11
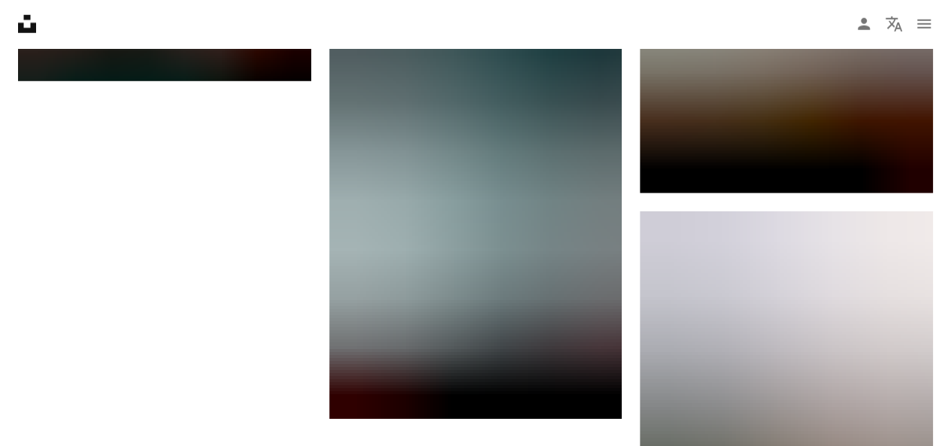
scroll to position [2107, 0]
